Goal: Task Accomplishment & Management: Complete application form

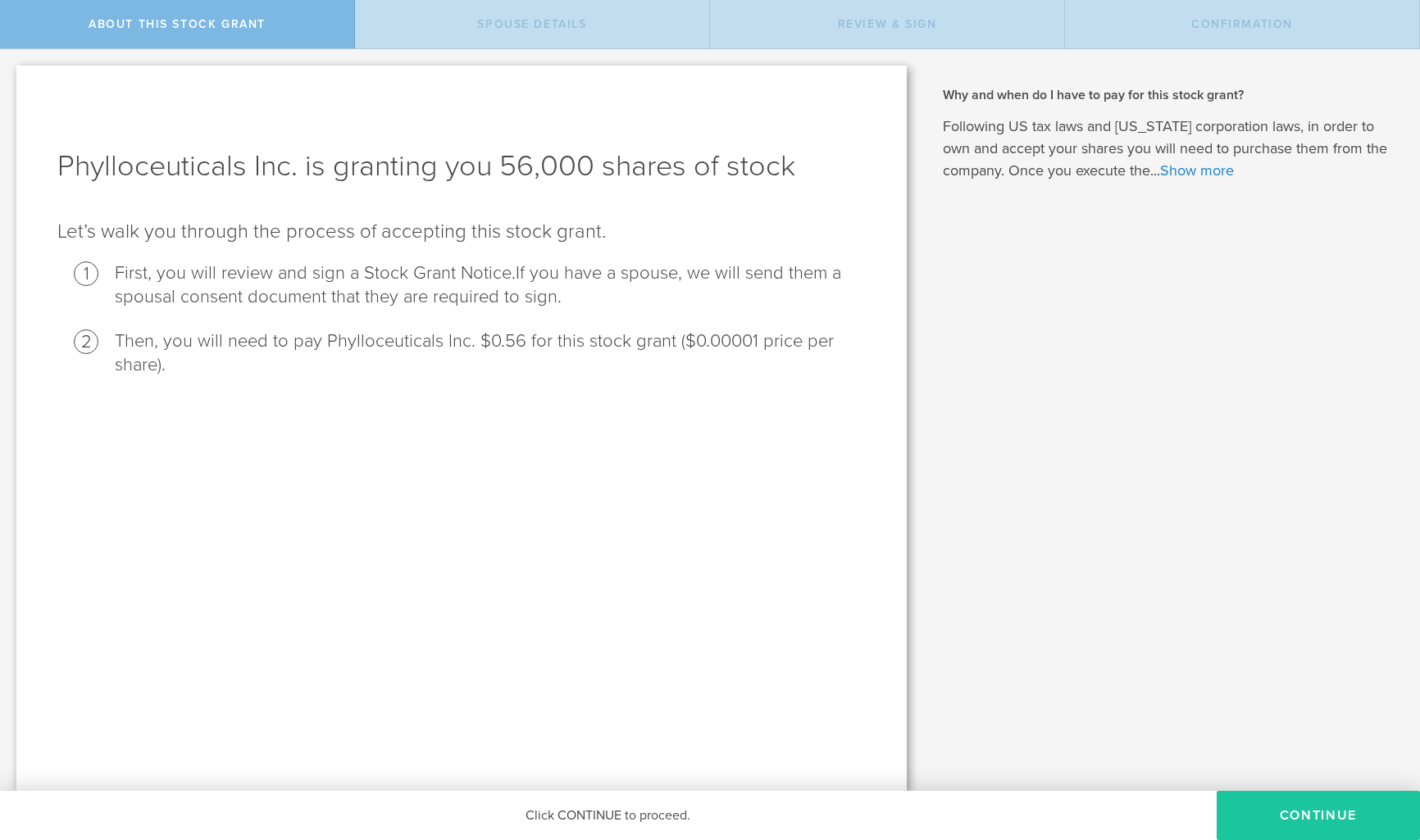
click at [1301, 822] on button "CONTINUE" at bounding box center [1318, 816] width 203 height 49
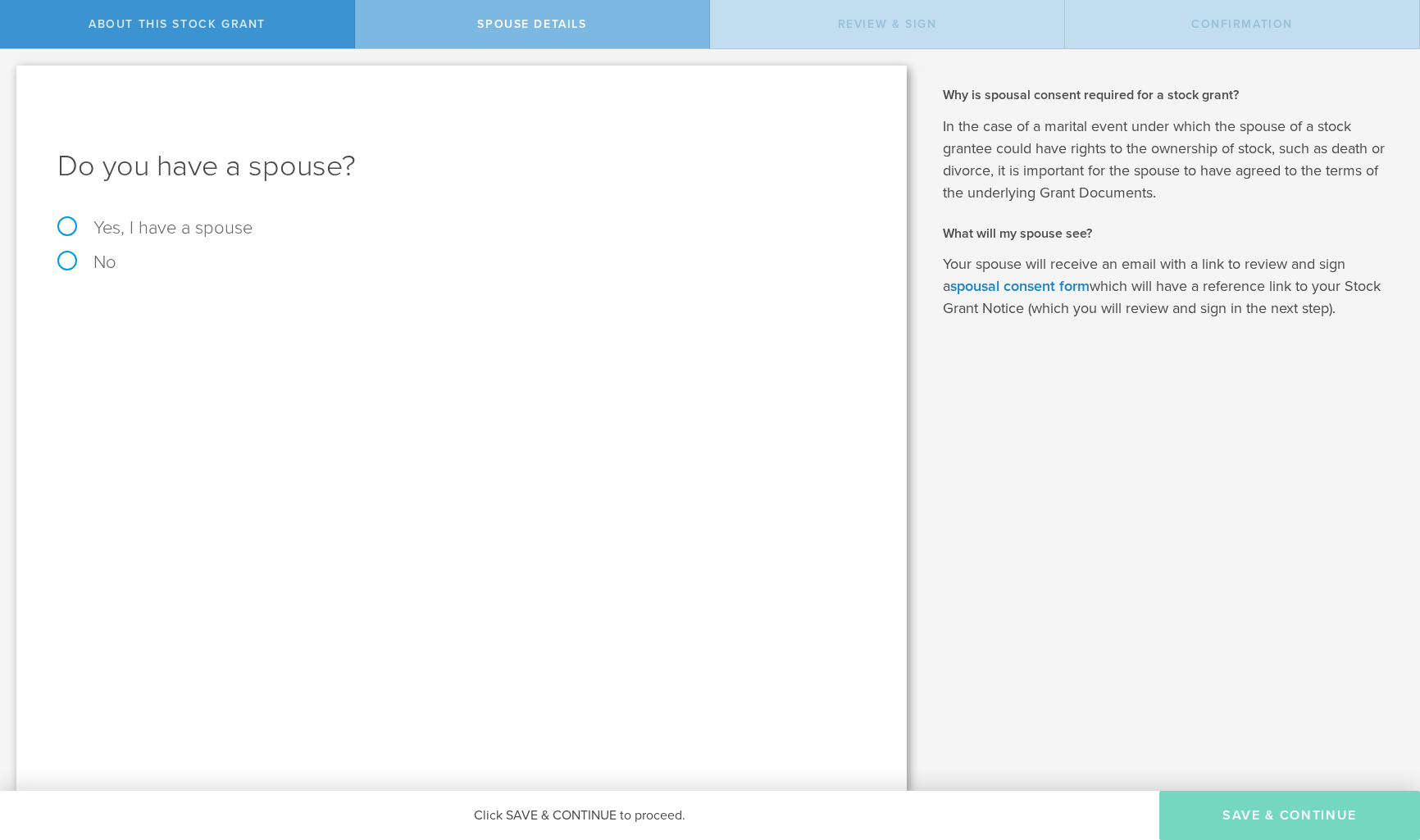
click at [63, 224] on label "Yes, I have a spouse" at bounding box center [462, 227] width 809 height 18
click at [11, 76] on input "Yes, I have a spouse" at bounding box center [5, 62] width 11 height 26
radio input "true"
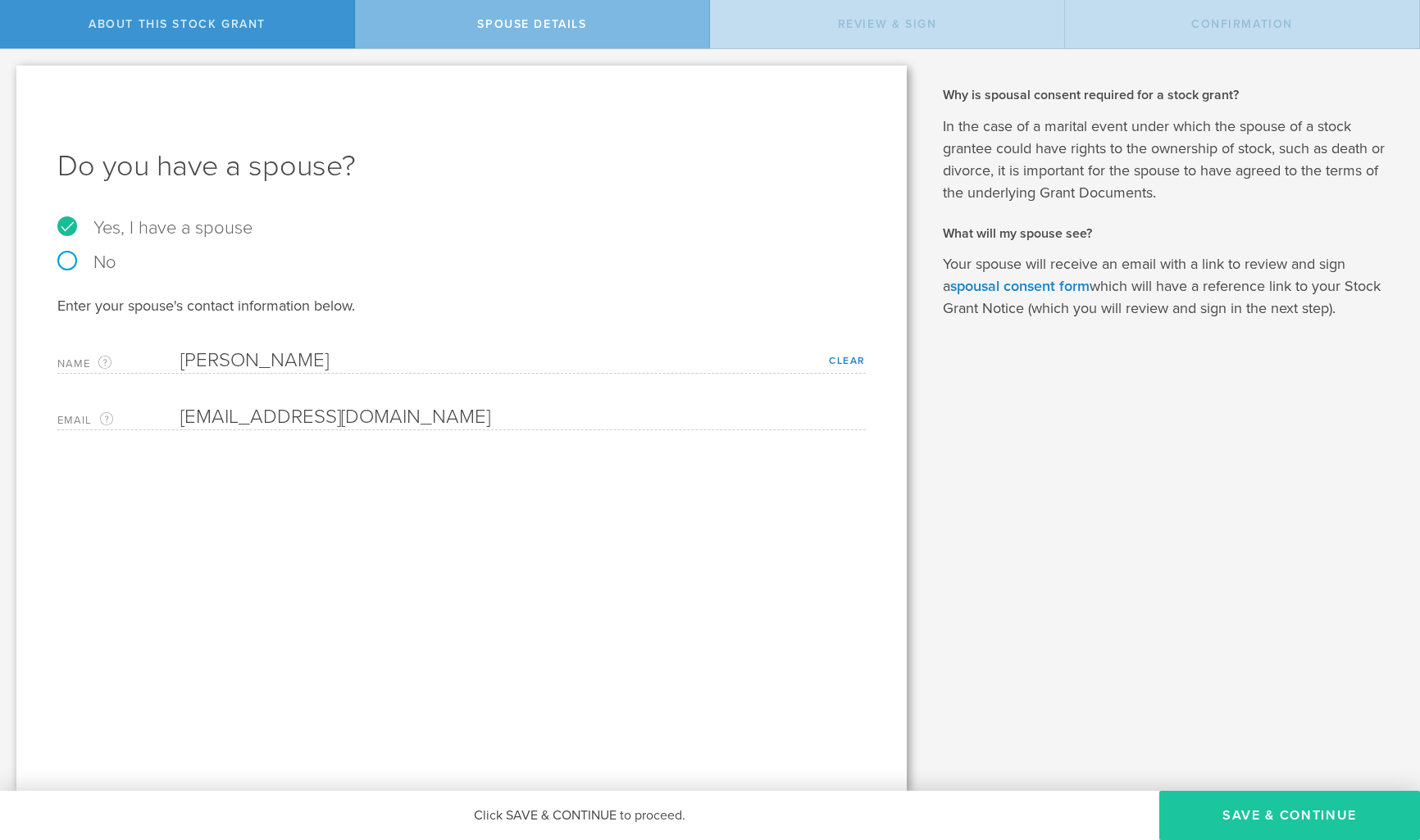
click at [1305, 824] on button "Save & Continue" at bounding box center [1290, 816] width 261 height 49
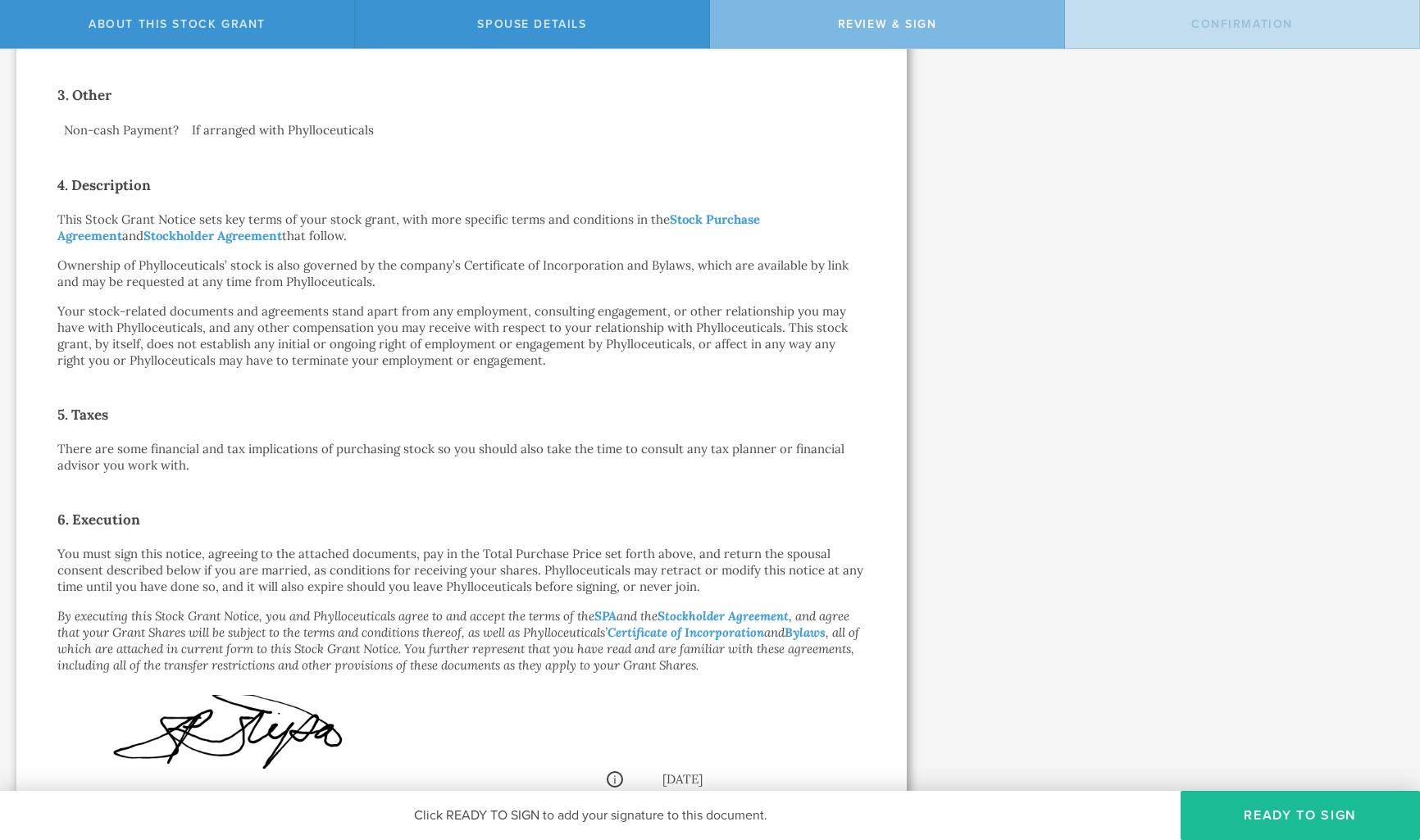
scroll to position [512, 0]
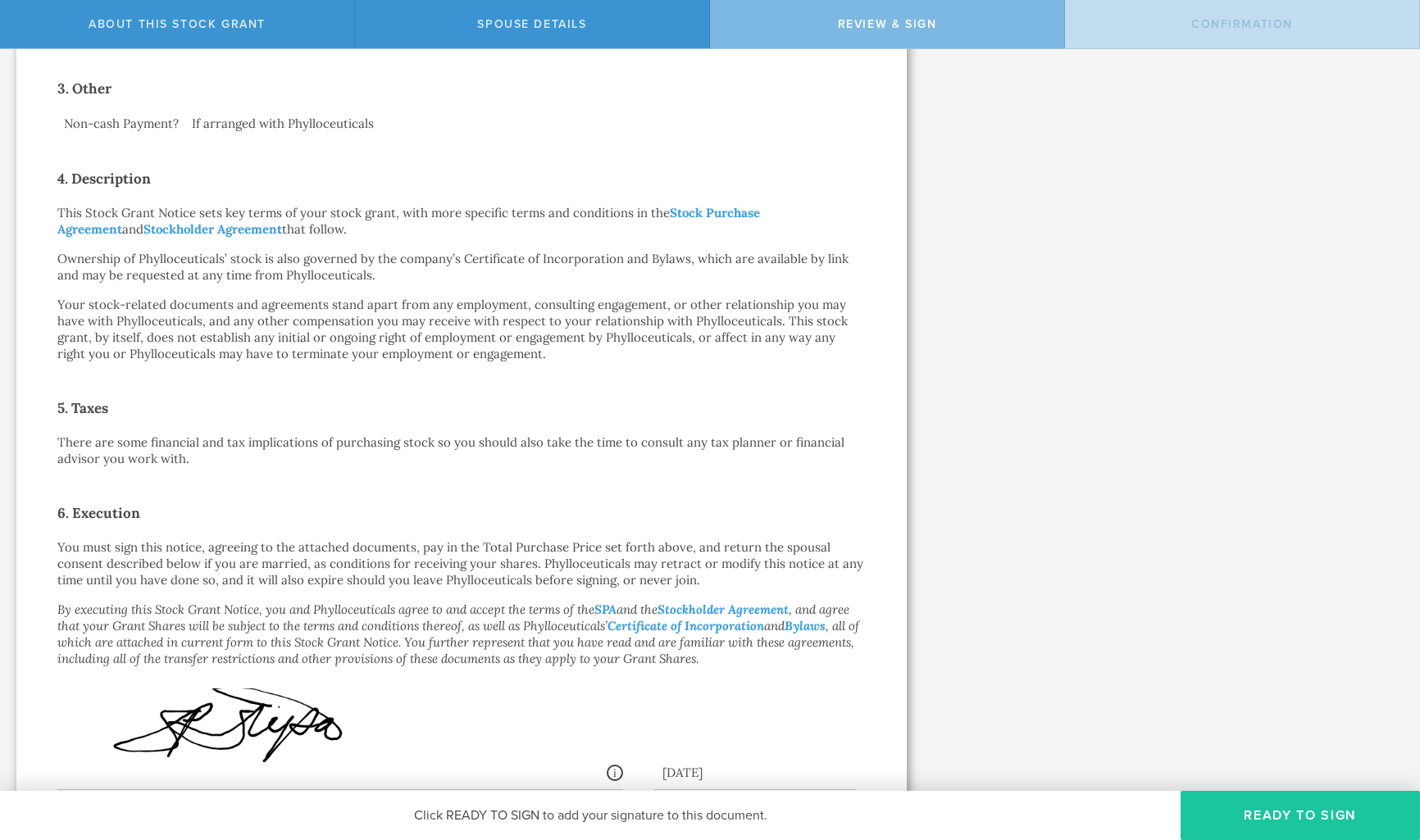
click at [1272, 826] on button "Ready to Sign" at bounding box center [1301, 816] width 240 height 49
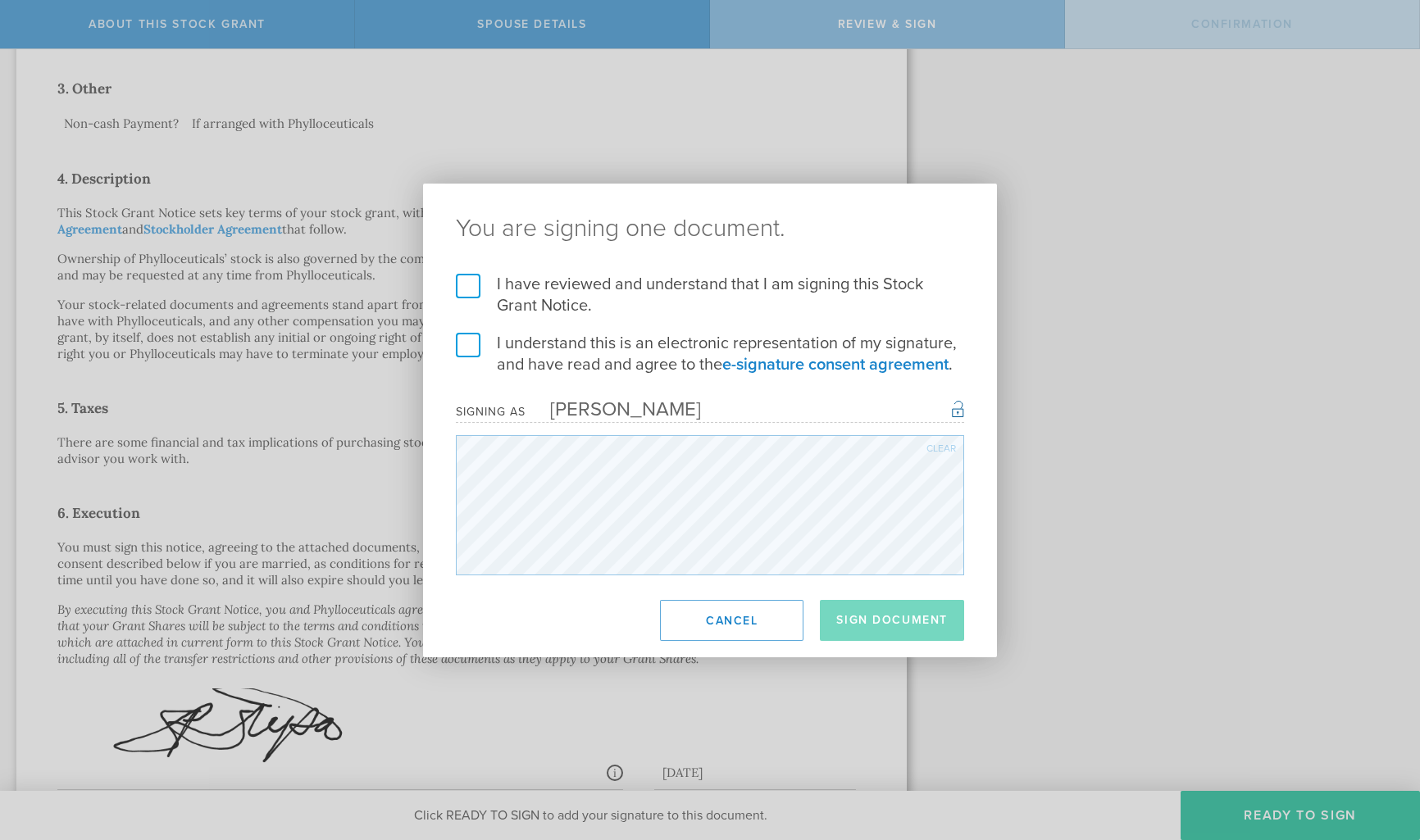
click at [463, 289] on label "I have reviewed and understand that I am signing this Stock Grant Notice." at bounding box center [710, 295] width 508 height 43
click at [0, 0] on input "I have reviewed and understand that I am signing this Stock Grant Notice." at bounding box center [0, 0] width 0 height 0
click at [471, 346] on label "I understand this is an electronic representation of my signature, and have rea…" at bounding box center [710, 355] width 508 height 43
click at [0, 0] on input "I understand this is an electronic representation of my signature, and have rea…" at bounding box center [0, 0] width 0 height 0
click at [890, 628] on button "Sign Document" at bounding box center [892, 621] width 145 height 41
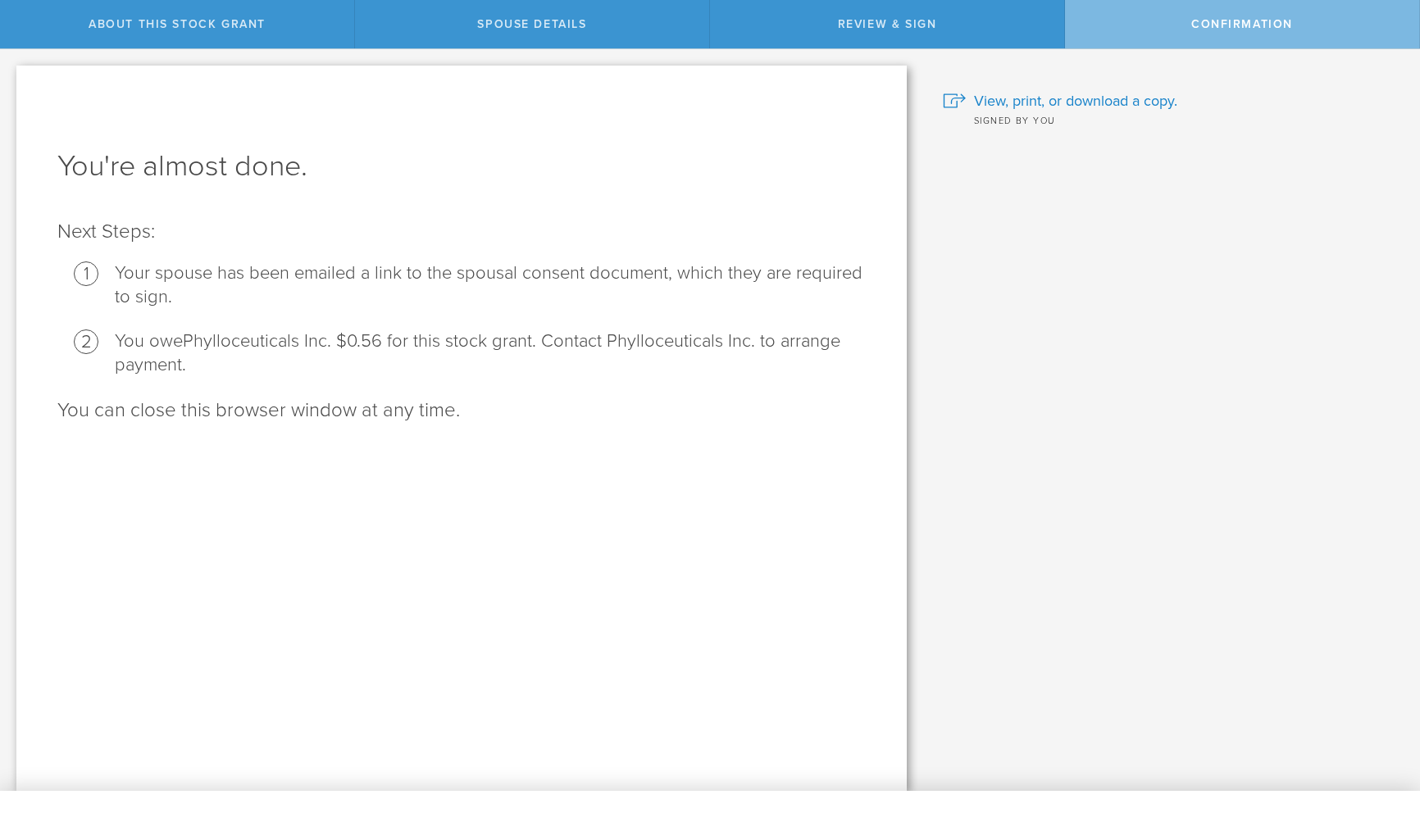
scroll to position [0, 0]
click at [1028, 99] on span "View, print, or download a copy." at bounding box center [1076, 100] width 203 height 21
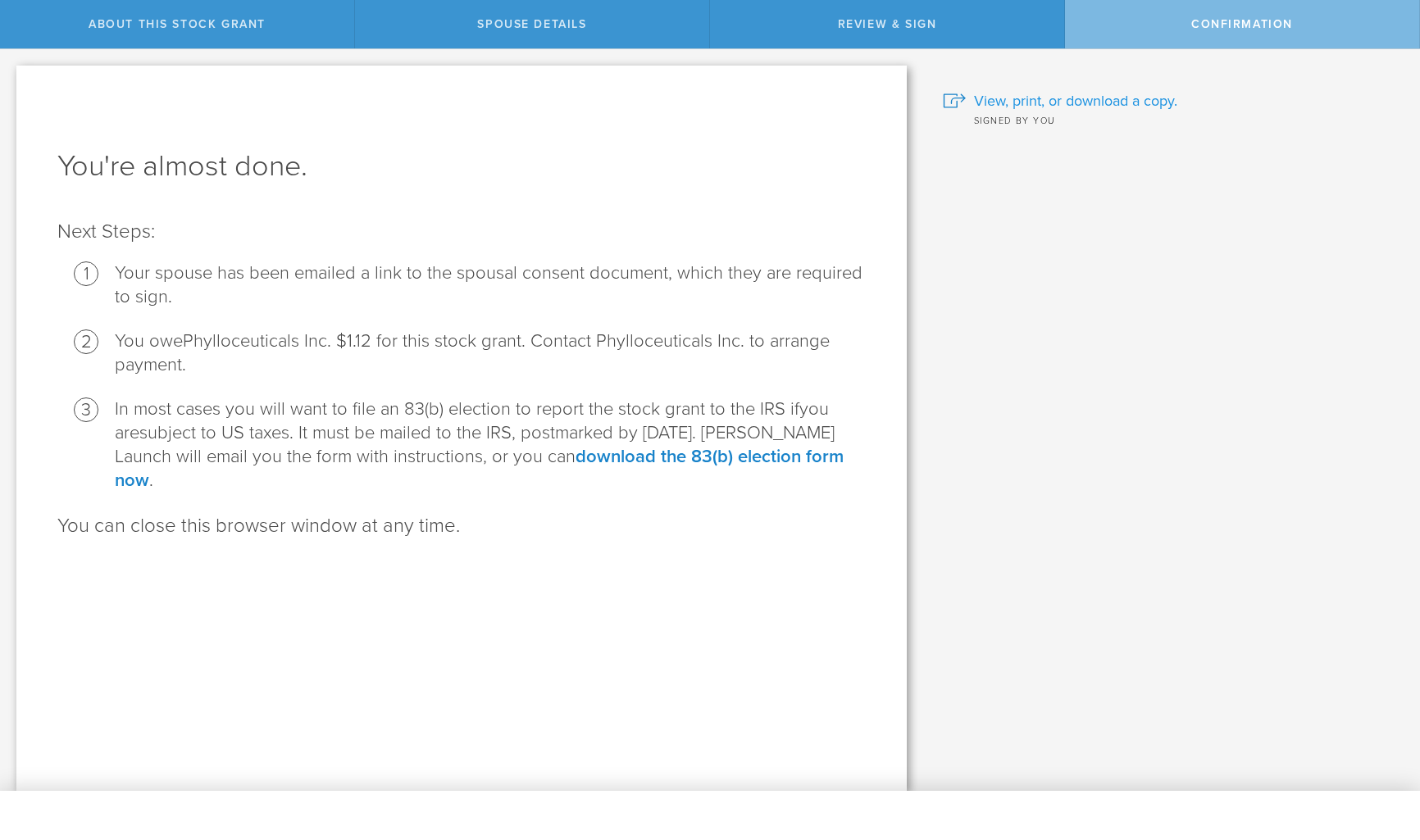
click at [1086, 100] on span "View, print, or download a copy." at bounding box center [1076, 100] width 203 height 21
click at [219, 19] on span "About this stock grant" at bounding box center [177, 24] width 177 height 14
click at [1069, 100] on span "View, print, or download a copy." at bounding box center [1076, 100] width 203 height 21
click at [1230, 26] on span "Confirmation" at bounding box center [1242, 24] width 102 height 14
drag, startPoint x: 867, startPoint y: 29, endPoint x: 765, endPoint y: 25, distance: 102.1
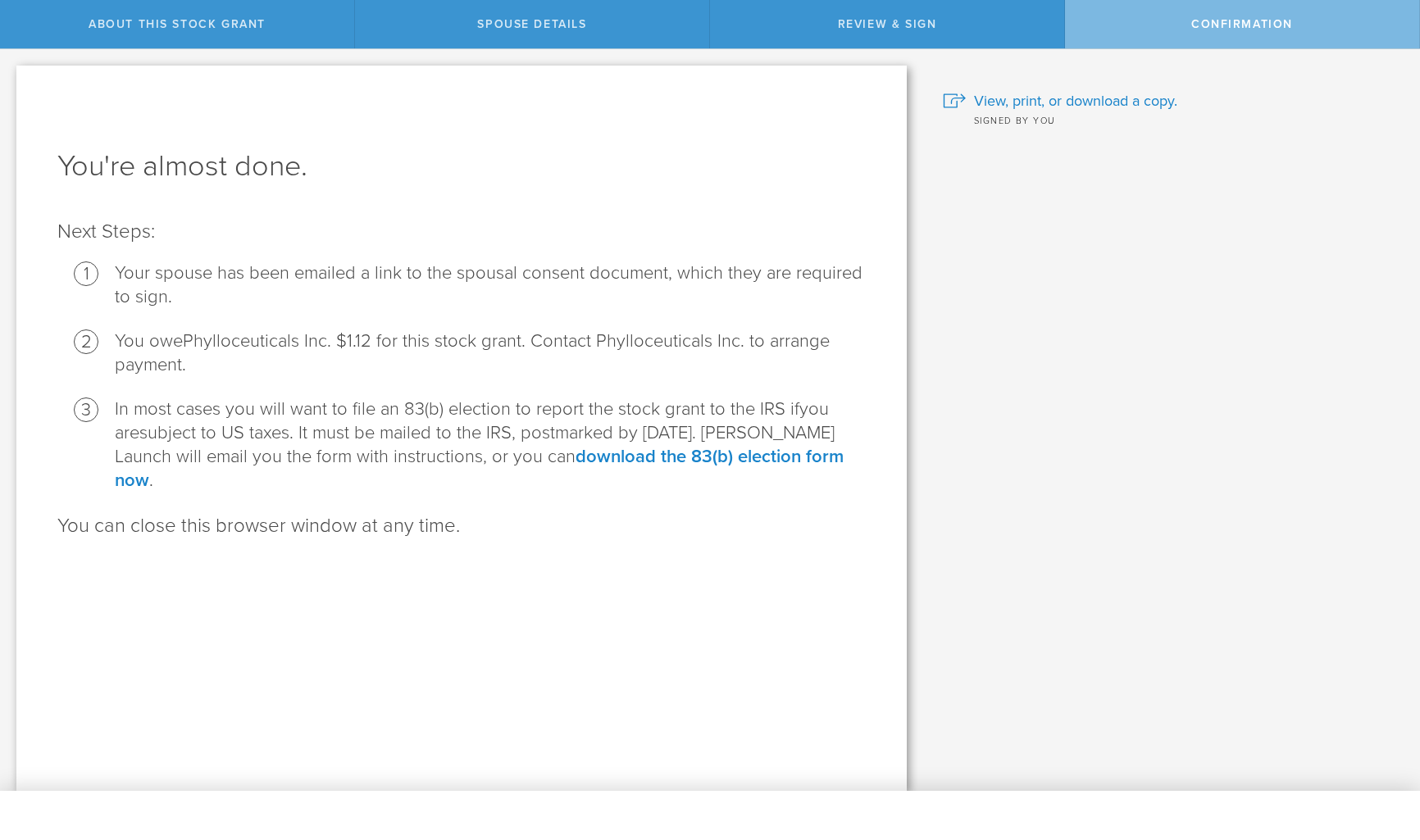
click at [855, 29] on span "Review & Sign" at bounding box center [888, 24] width 99 height 14
